Goal: Task Accomplishment & Management: Complete application form

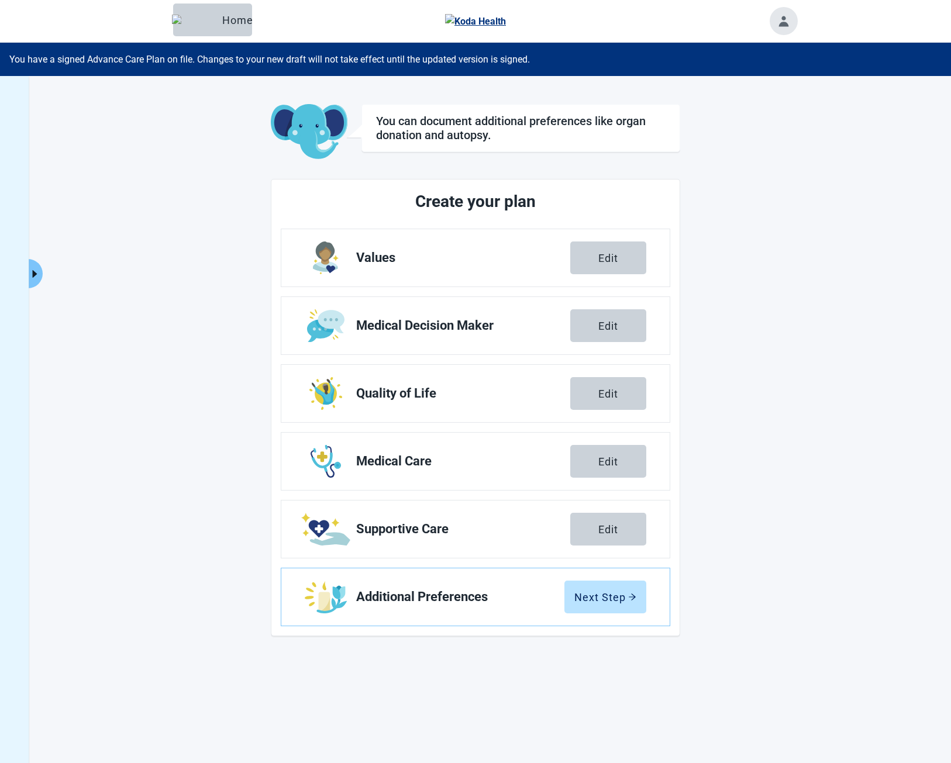
click at [39, 268] on icon "caret-right" at bounding box center [34, 273] width 11 height 11
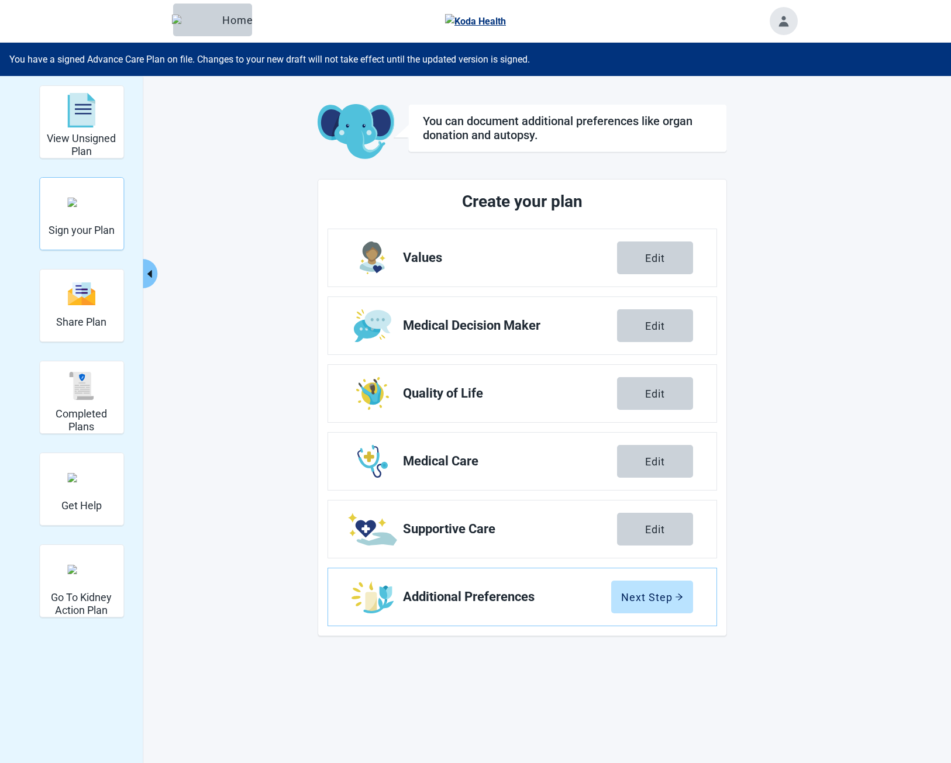
click at [85, 207] on img "Sign your Plan" at bounding box center [81, 202] width 28 height 9
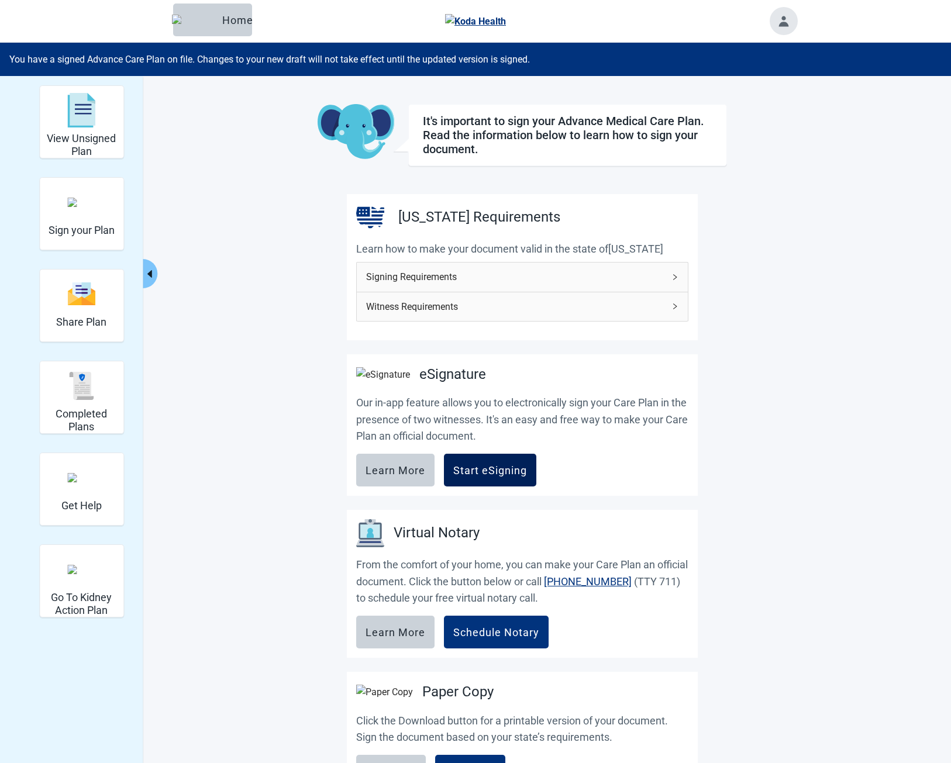
click at [493, 470] on div "Start eSigning" at bounding box center [490, 470] width 74 height 12
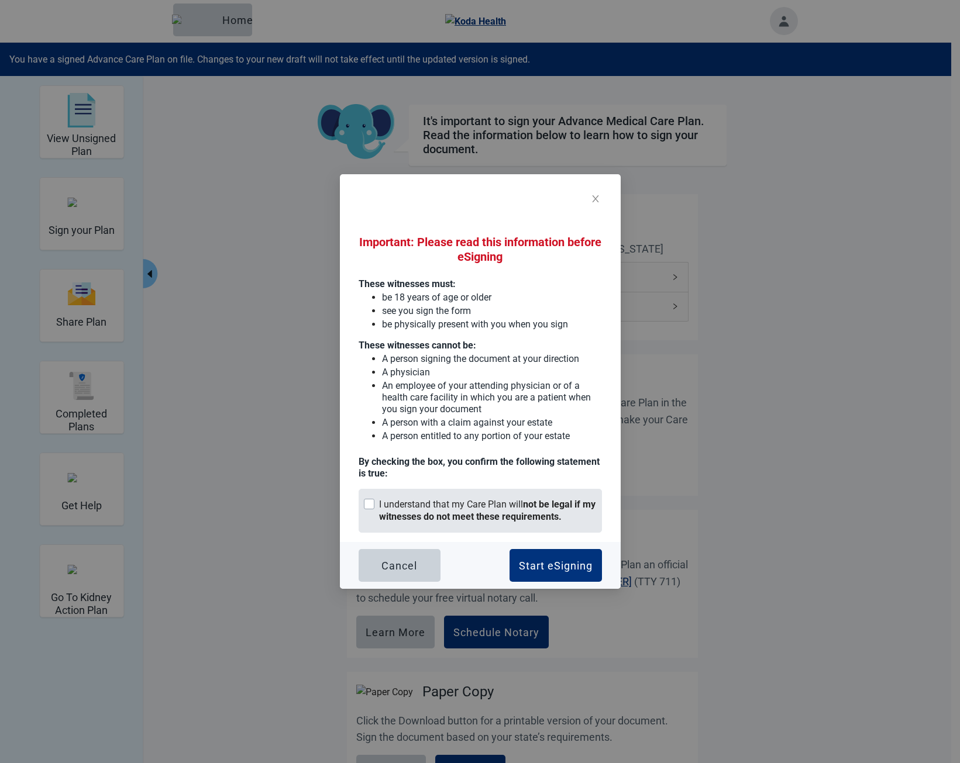
click at [459, 497] on div "I understand that my Care Plan will not be legal if my witnesses do not meet th…" at bounding box center [480, 511] width 243 height 44
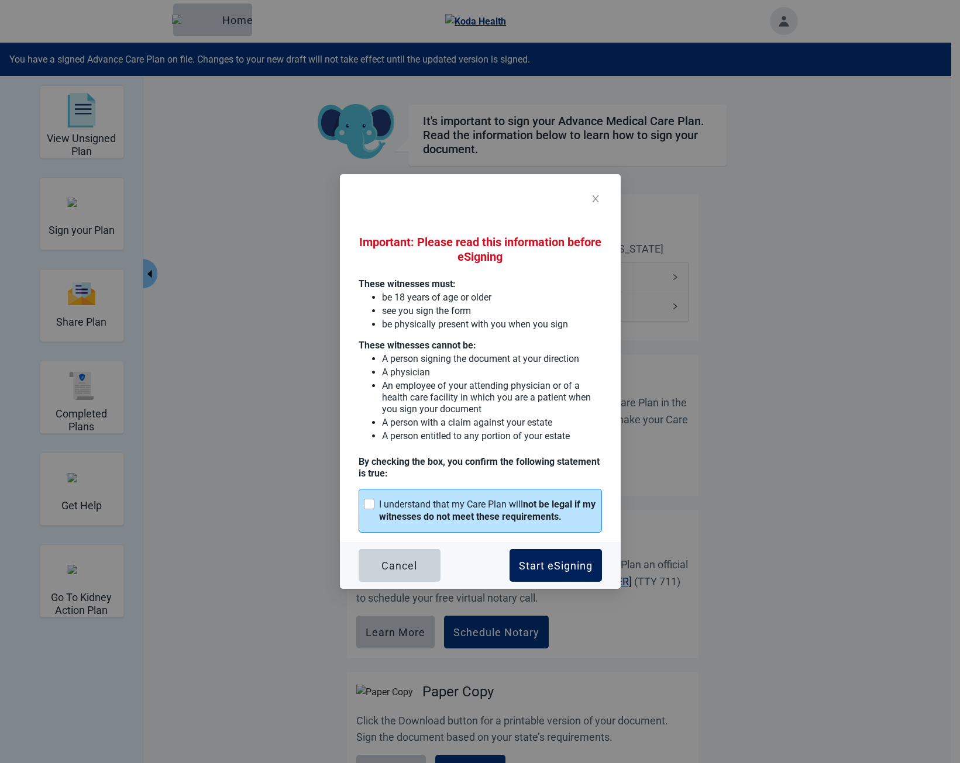
click at [556, 566] on div "Start eSigning" at bounding box center [556, 566] width 74 height 12
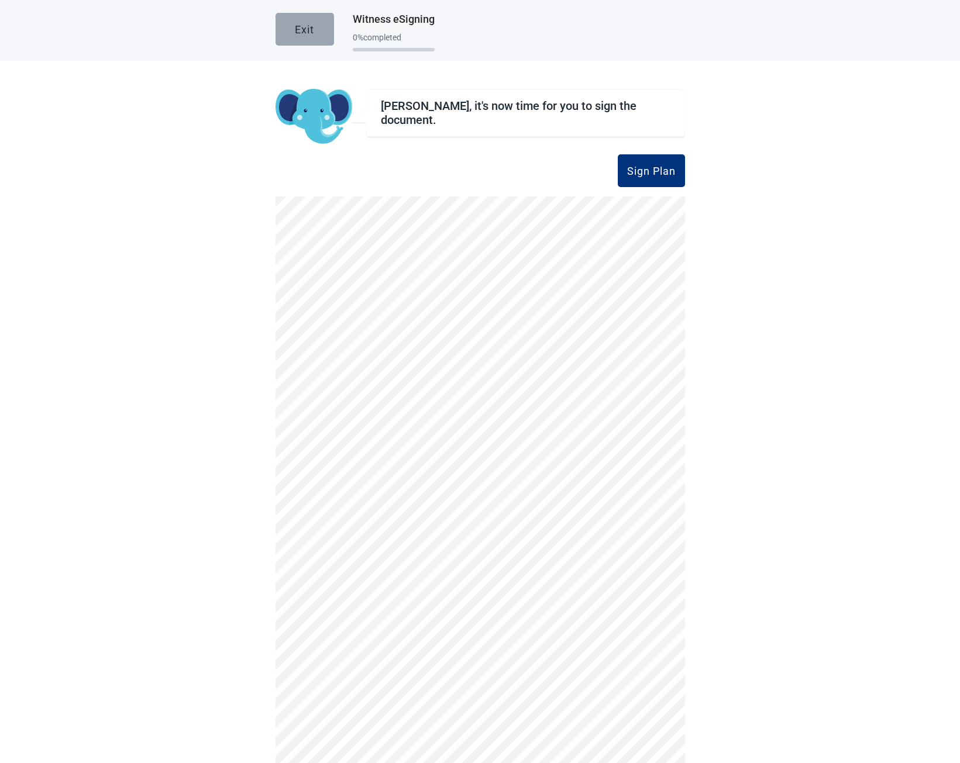
click at [304, 30] on div "Exit" at bounding box center [304, 29] width 19 height 12
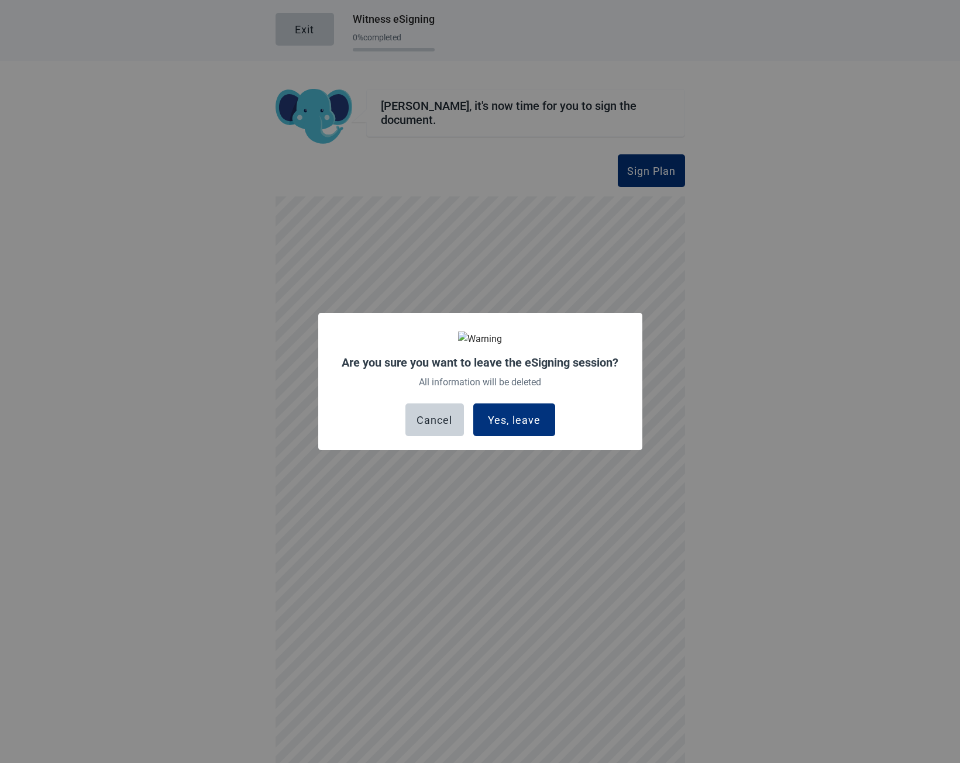
scroll to position [44, 0]
